Goal: Communication & Community: Answer question/provide support

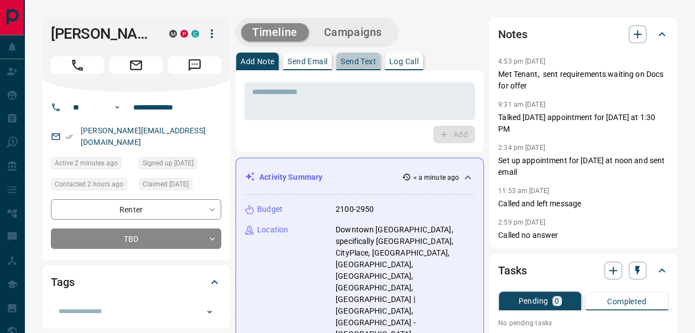
click at [366, 65] on p "Send Text" at bounding box center [358, 61] width 35 height 8
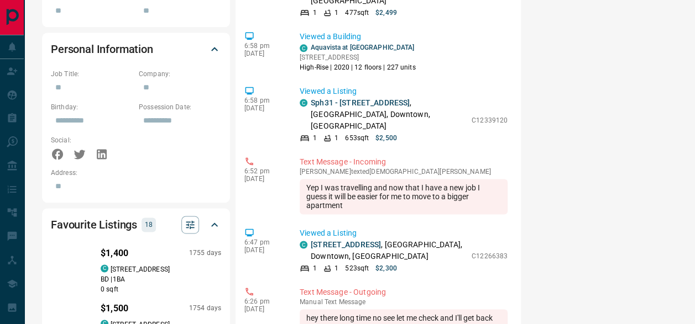
scroll to position [749, 0]
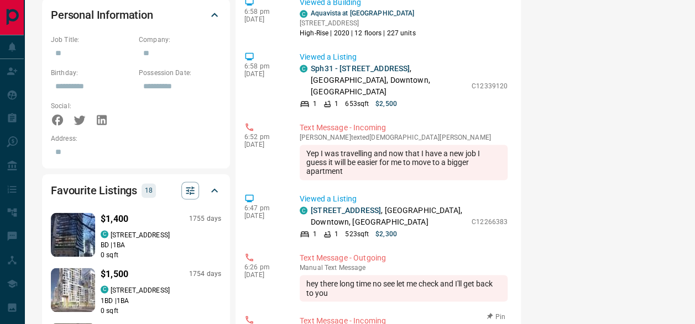
drag, startPoint x: 436, startPoint y: 265, endPoint x: 490, endPoint y: 262, distance: 54.3
copy div "12 Bonnycastle"
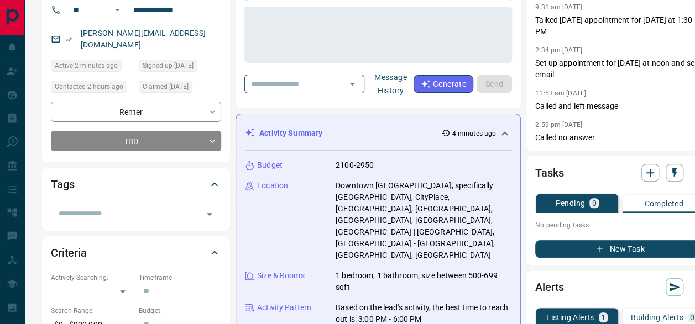
scroll to position [0, 0]
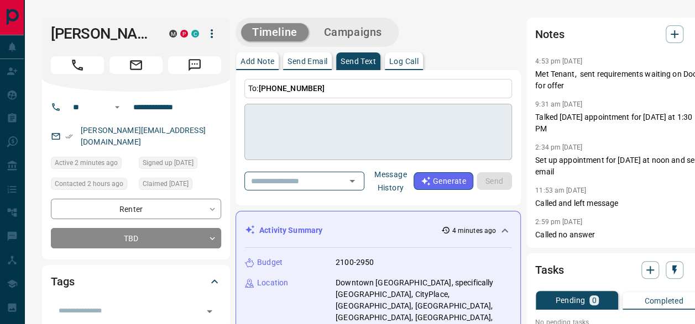
click at [358, 128] on textarea at bounding box center [378, 132] width 252 height 47
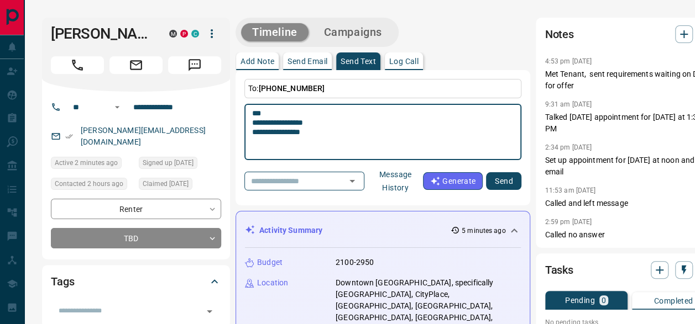
paste textarea "**********"
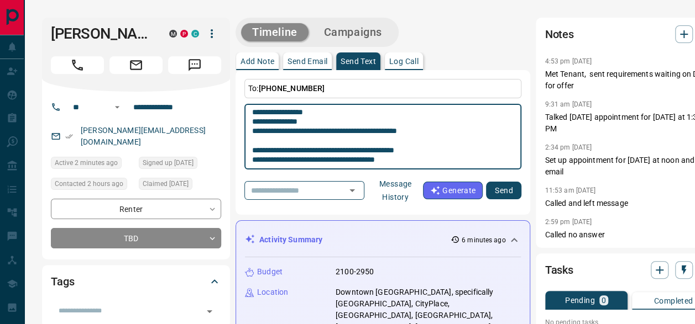
scroll to position [29, 0]
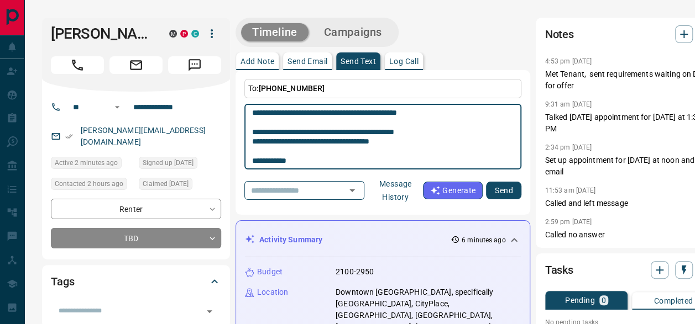
type textarea "**********"
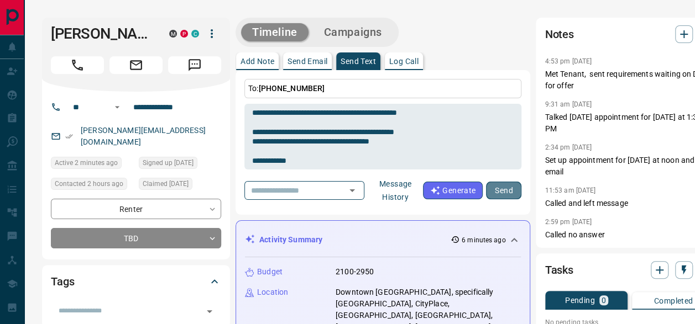
click at [513, 192] on button "Send" at bounding box center [503, 191] width 35 height 18
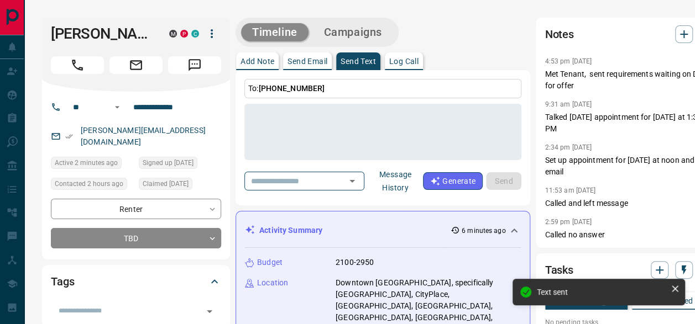
scroll to position [0, 0]
